Goal: Use online tool/utility

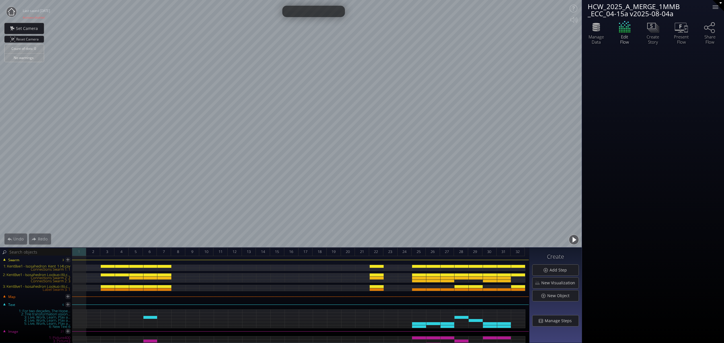
click at [82, 249] on div "1" at bounding box center [79, 251] width 14 height 9
click at [107, 251] on span "3" at bounding box center [107, 251] width 2 height 7
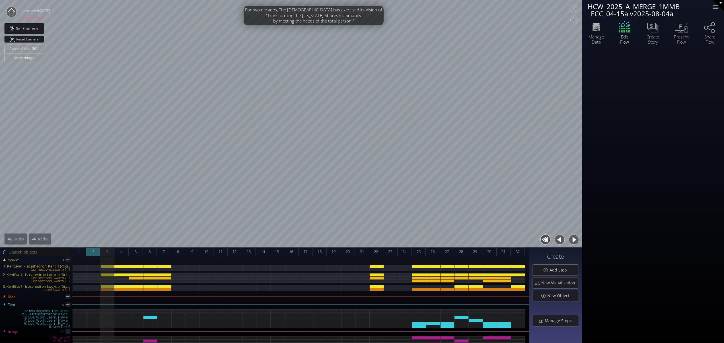
click at [94, 250] on div "2" at bounding box center [93, 251] width 14 height 9
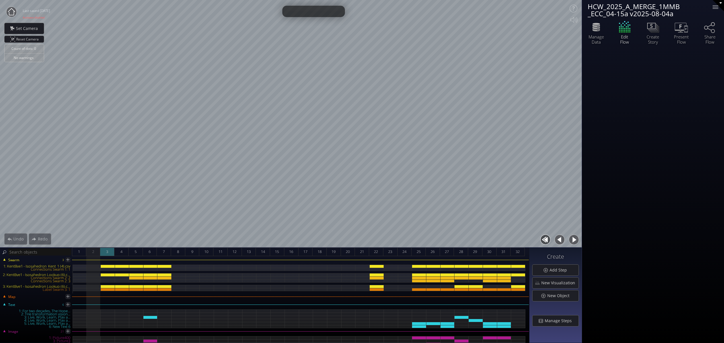
click at [107, 252] on span "3" at bounding box center [107, 251] width 2 height 7
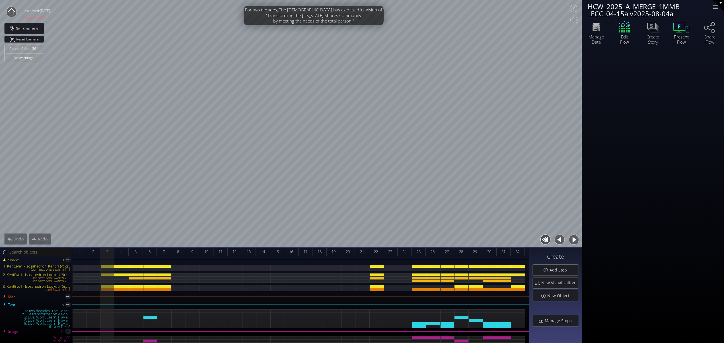
click at [683, 26] on icon at bounding box center [681, 27] width 17 height 14
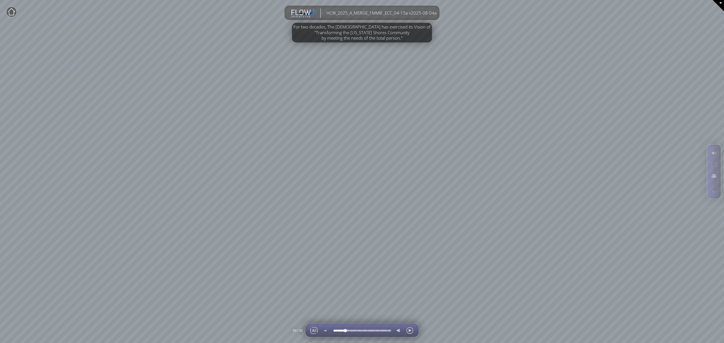
click at [345, 330] on div at bounding box center [345, 330] width 0 height 0
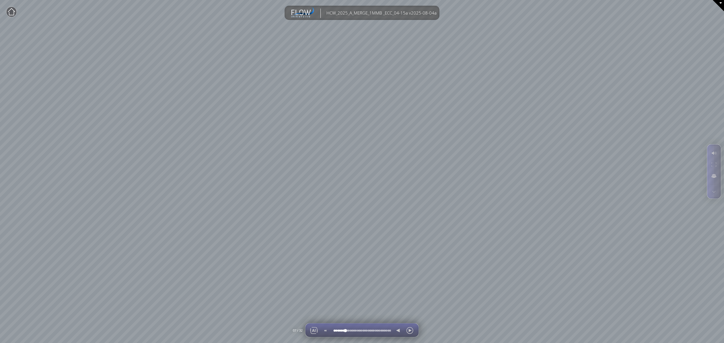
click at [345, 330] on div at bounding box center [345, 330] width 0 height 0
click at [341, 330] on div at bounding box center [341, 330] width 0 height 0
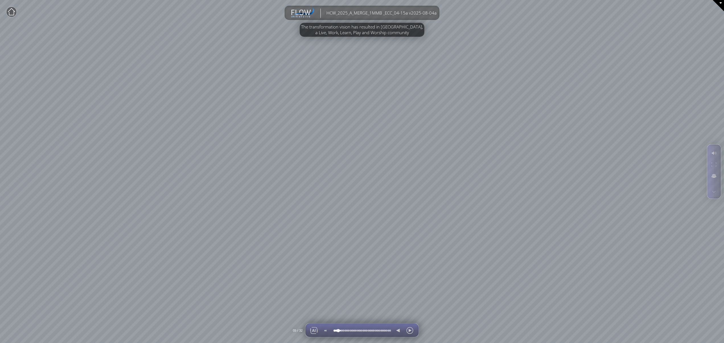
click at [338, 330] on div at bounding box center [338, 330] width 0 height 0
click at [400, 330] on div at bounding box center [398, 331] width 9 height 14
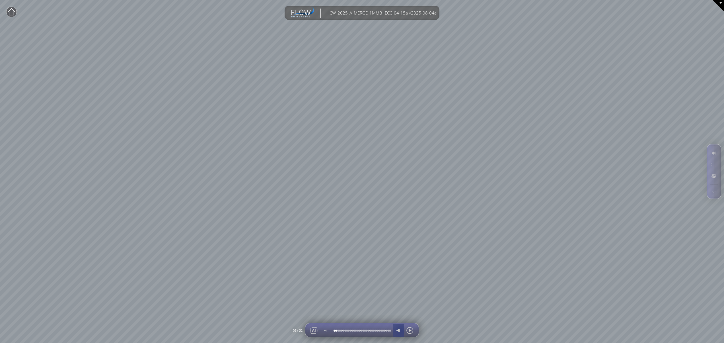
click at [412, 330] on div at bounding box center [410, 331] width 9 height 14
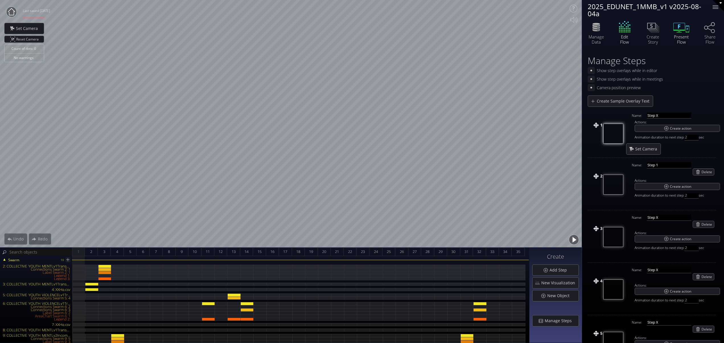
click at [684, 31] on icon at bounding box center [680, 27] width 12 height 8
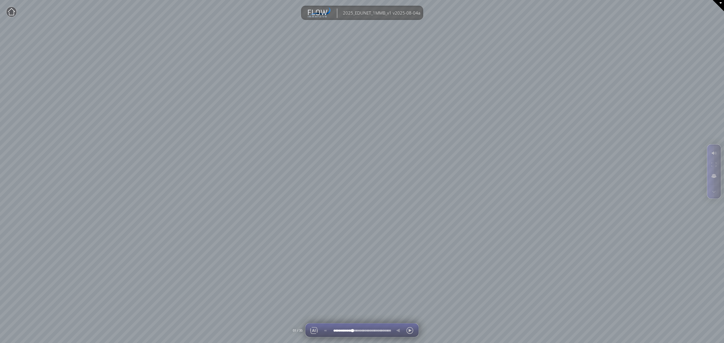
click at [352, 330] on div at bounding box center [352, 330] width 0 height 0
click at [349, 330] on div at bounding box center [349, 330] width 0 height 0
click at [341, 330] on div at bounding box center [341, 330] width 0 height 0
click at [346, 330] on div at bounding box center [346, 330] width 0 height 0
click at [344, 330] on div at bounding box center [344, 330] width 0 height 0
